Goal: Information Seeking & Learning: Learn about a topic

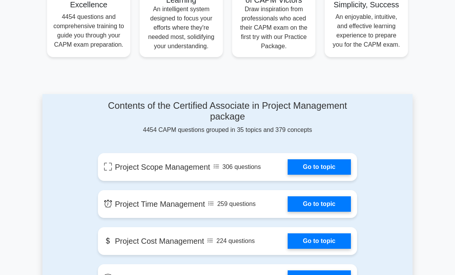
scroll to position [328, 0]
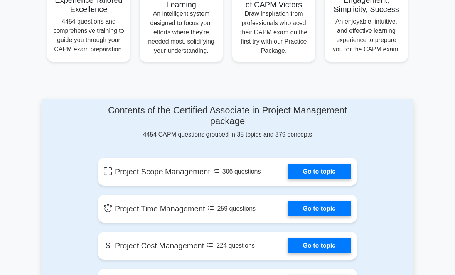
click at [333, 179] on link "Go to topic" at bounding box center [319, 171] width 63 height 15
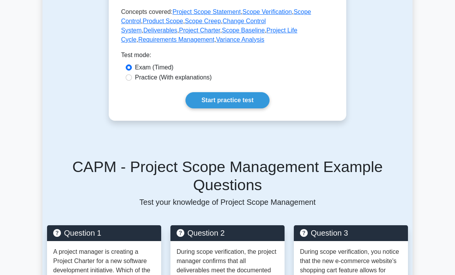
scroll to position [453, 0]
click at [128, 83] on div "Practice (With explanations)" at bounding box center [227, 78] width 213 height 10
click at [132, 71] on input "Exam (Timed)" at bounding box center [129, 67] width 6 height 6
click at [134, 72] on div "Exam (Timed)" at bounding box center [228, 67] width 204 height 9
click at [131, 81] on input "Practice (With explanations)" at bounding box center [129, 77] width 6 height 6
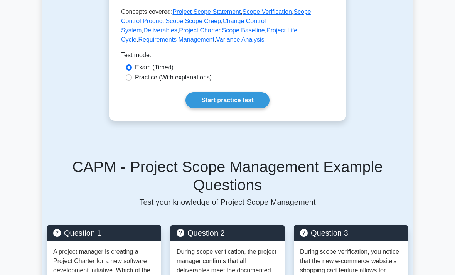
radio input "true"
click at [129, 82] on div "Practice (With explanations)" at bounding box center [228, 77] width 204 height 9
click at [218, 108] on link "Start practice test" at bounding box center [228, 100] width 84 height 16
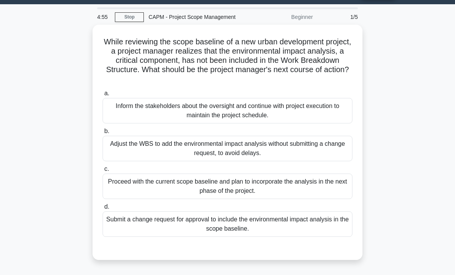
scroll to position [24, 0]
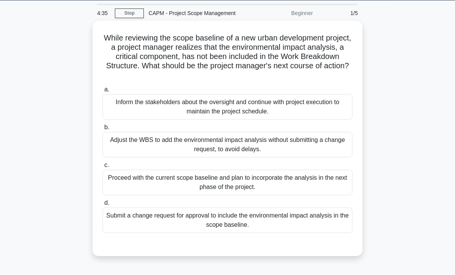
click at [158, 230] on div "Submit a change request for approval to include the environmental impact analys…" at bounding box center [228, 220] width 250 height 25
click at [103, 206] on input "d. Submit a change request for approval to include the environmental impact ana…" at bounding box center [103, 203] width 0 height 5
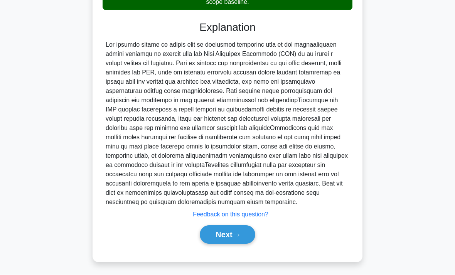
scroll to position [250, 0]
click at [243, 244] on button "Next" at bounding box center [227, 235] width 55 height 19
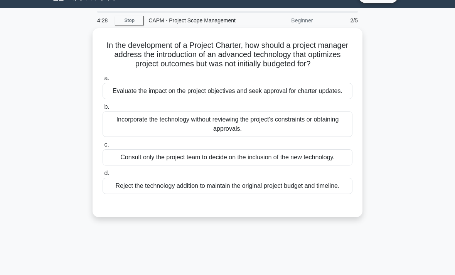
scroll to position [20, 0]
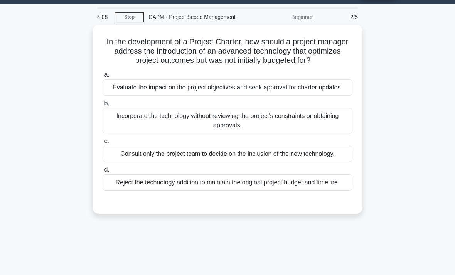
click at [145, 96] on div "Evaluate the impact on the project objectives and seek approval for charter upd…" at bounding box center [228, 88] width 250 height 16
click at [103, 78] on input "a. Evaluate the impact on the project objectives and seek approval for charter …" at bounding box center [103, 75] width 0 height 5
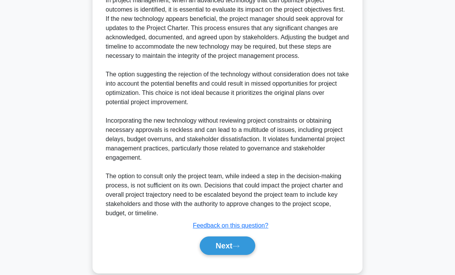
scroll to position [278, 0]
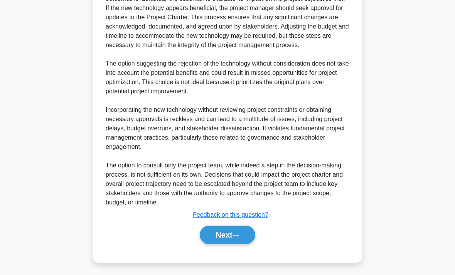
click at [216, 244] on button "Next" at bounding box center [227, 235] width 55 height 19
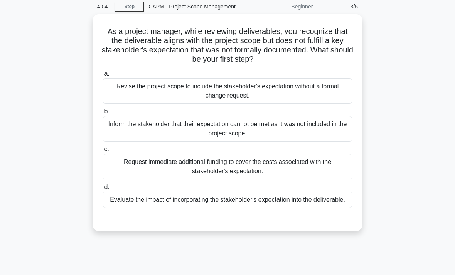
scroll to position [31, 0]
click at [311, 209] on div "a. Revise the project scope to include the stakeholder's expectation without a …" at bounding box center [227, 138] width 259 height 142
click at [303, 203] on div "Evaluate the impact of incorporating the stakeholder's expectation into the del…" at bounding box center [228, 199] width 250 height 16
click at [103, 190] on input "d. Evaluate the impact of incorporating the stakeholder's expectation into the …" at bounding box center [103, 186] width 0 height 5
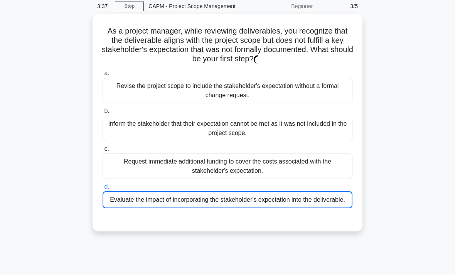
click at [302, 203] on div "Evaluate the impact of incorporating the stakeholder's expectation into the del…" at bounding box center [228, 199] width 250 height 17
click at [103, 190] on input "d. Evaluate the impact of incorporating the stakeholder's expectation into the …" at bounding box center [103, 186] width 0 height 5
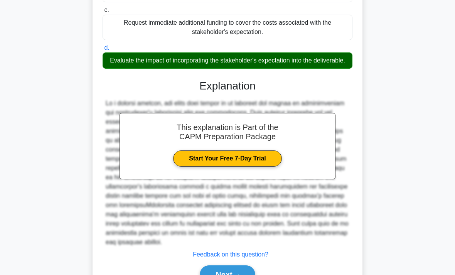
scroll to position [213, 0]
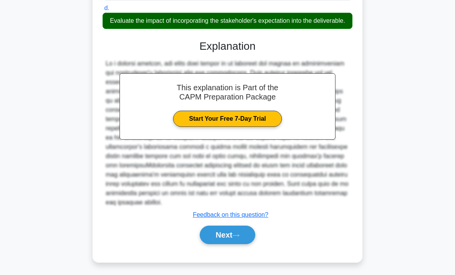
click at [235, 244] on button "Next" at bounding box center [227, 235] width 55 height 19
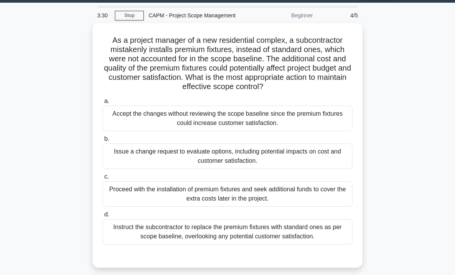
scroll to position [23, 0]
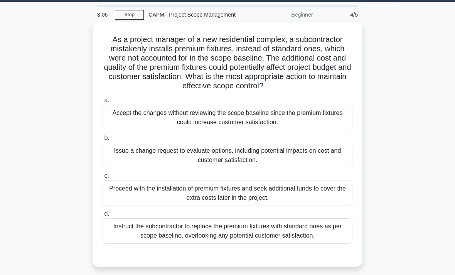
click at [130, 167] on div "Issue a change request to evaluate options, including potential impacts on cost…" at bounding box center [228, 155] width 250 height 25
click at [103, 141] on input "b. Issue a change request to evaluate options, including potential impacts on c…" at bounding box center [103, 138] width 0 height 5
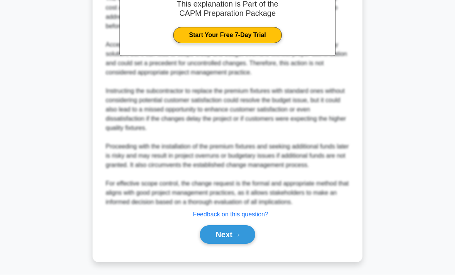
scroll to position [343, 0]
click at [207, 244] on button "Next" at bounding box center [227, 235] width 55 height 19
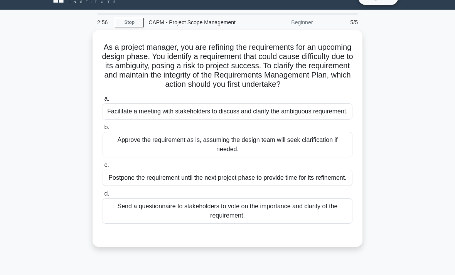
scroll to position [18, 0]
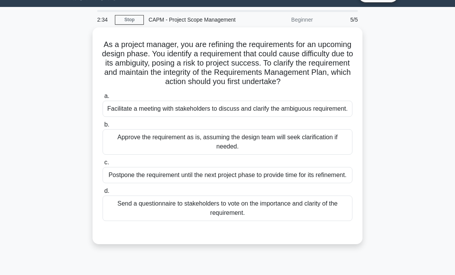
click at [147, 117] on div "Facilitate a meeting with stakeholders to discuss and clarify the ambiguous req…" at bounding box center [228, 109] width 250 height 16
click at [103, 99] on input "a. Facilitate a meeting with stakeholders to discuss and clarify the ambiguous …" at bounding box center [103, 96] width 0 height 5
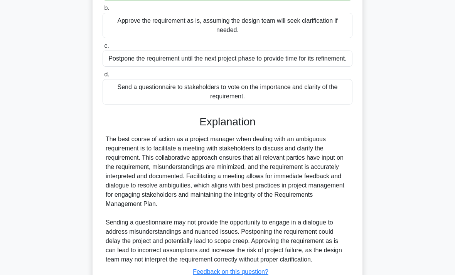
scroll to position [213, 0]
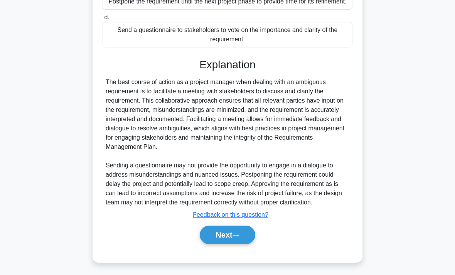
click at [217, 244] on button "Next" at bounding box center [227, 235] width 55 height 19
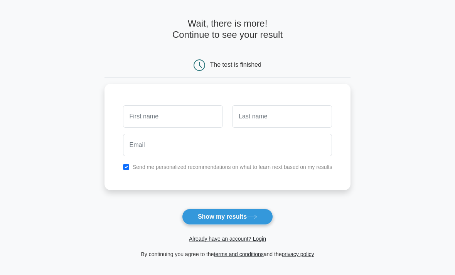
scroll to position [20, 0]
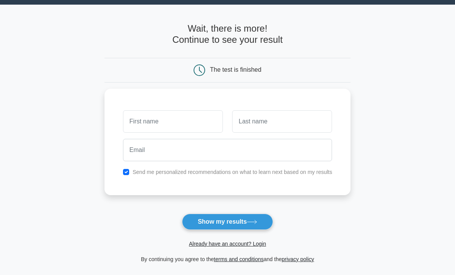
click at [191, 223] on button "Show my results" at bounding box center [227, 222] width 91 height 16
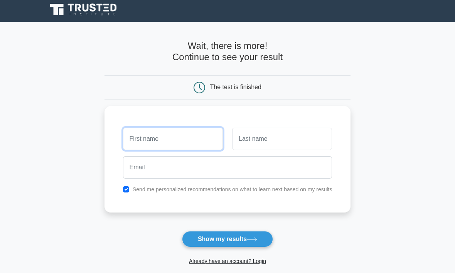
scroll to position [0, 0]
